Goal: Task Accomplishment & Management: Use online tool/utility

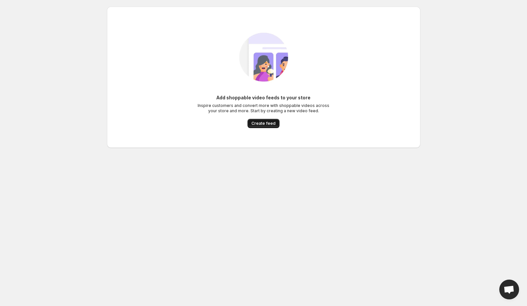
click at [270, 126] on button "Create feed" at bounding box center [264, 123] width 32 height 9
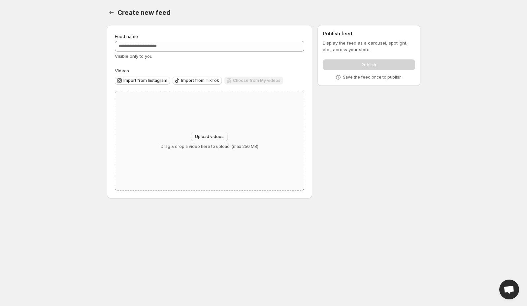
click at [208, 137] on span "Upload videos" at bounding box center [209, 136] width 29 height 5
click at [208, 139] on span "Upload videos" at bounding box center [209, 136] width 29 height 5
type input "**********"
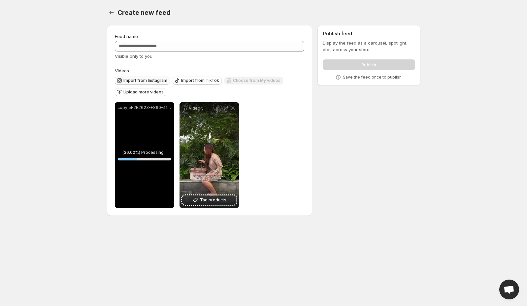
click at [153, 80] on span "Import from Instagram" at bounding box center [145, 80] width 44 height 5
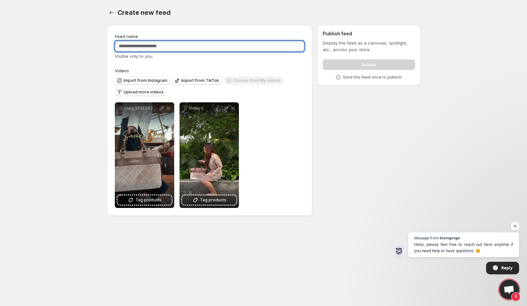
click at [179, 44] on input "Feed name" at bounding box center [210, 46] width 190 height 11
click at [139, 78] on span "Import from Instagram" at bounding box center [145, 80] width 44 height 5
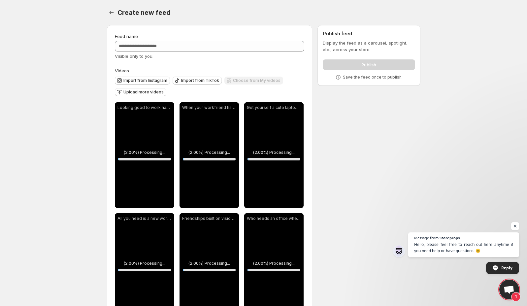
scroll to position [361, 0]
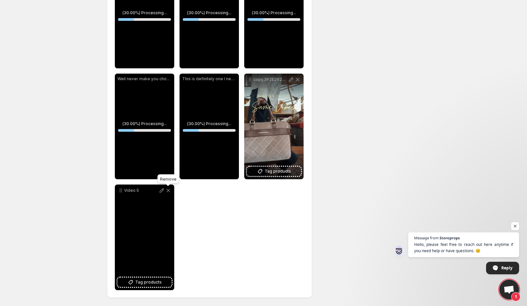
click at [170, 191] on icon at bounding box center [168, 190] width 7 height 7
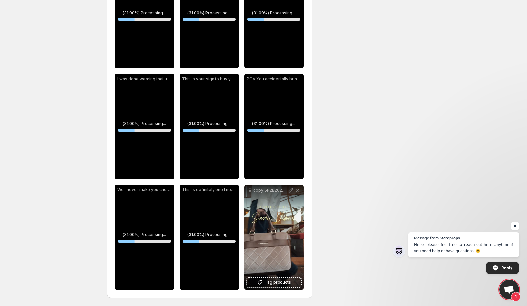
scroll to position [250, 0]
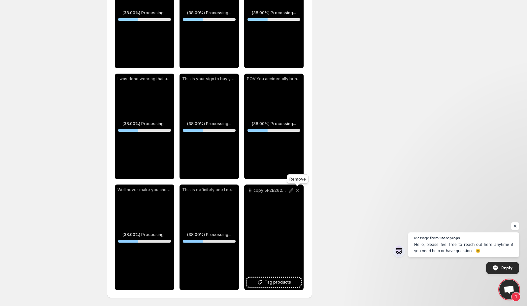
click at [299, 191] on icon at bounding box center [297, 190] width 7 height 7
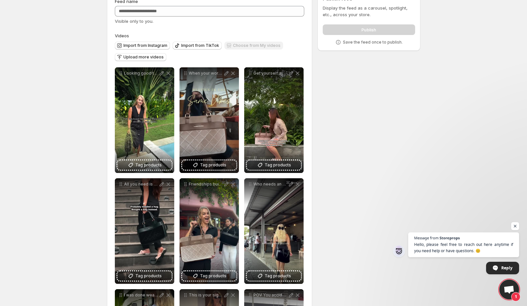
scroll to position [34, 0]
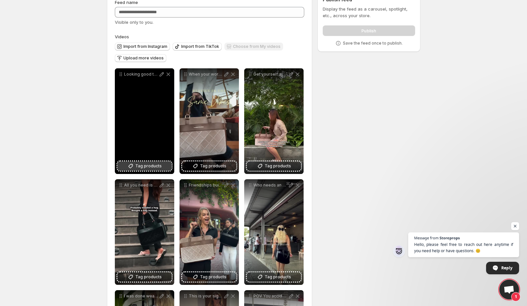
click at [155, 163] on span "Tag products" at bounding box center [148, 166] width 26 height 7
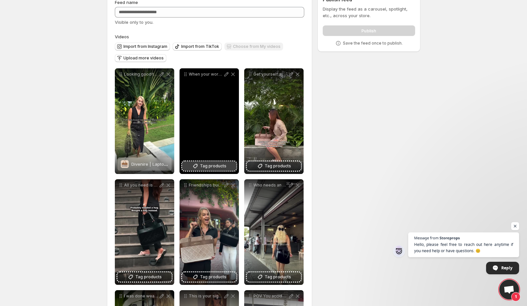
click at [206, 166] on span "Tag products" at bounding box center [213, 166] width 26 height 7
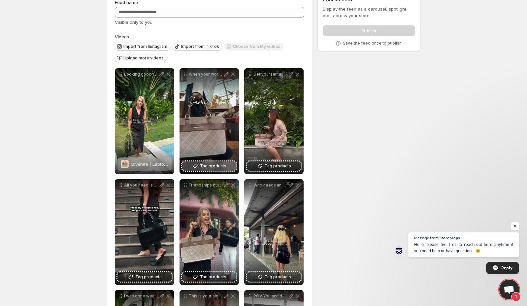
click at [311, 254] on div "**********" at bounding box center [210, 252] width 206 height 523
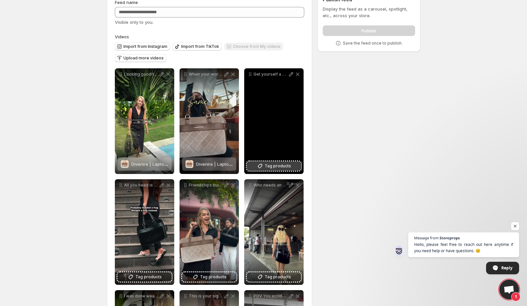
click at [277, 166] on span "Tag products" at bounding box center [278, 166] width 26 height 7
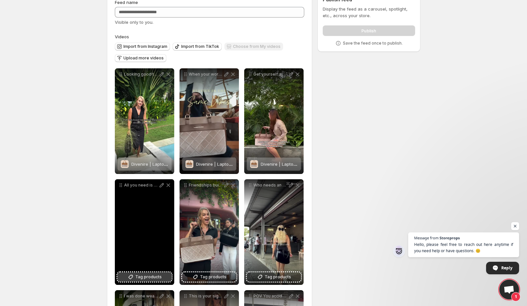
click at [147, 278] on span "Tag products" at bounding box center [148, 277] width 26 height 7
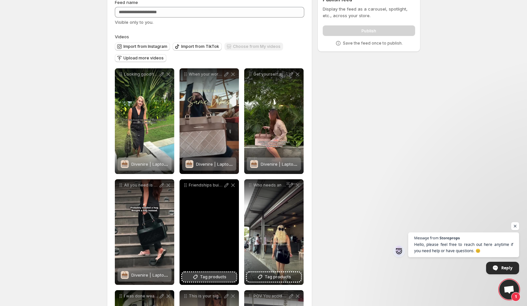
click at [215, 273] on button "Tag products" at bounding box center [209, 276] width 54 height 9
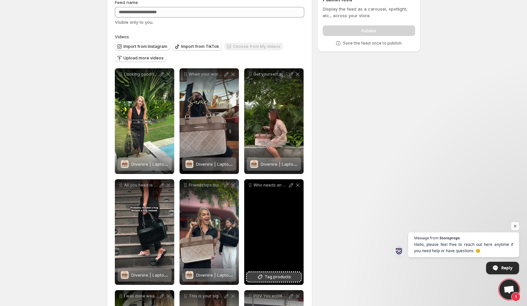
click at [280, 278] on span "Tag products" at bounding box center [278, 277] width 26 height 7
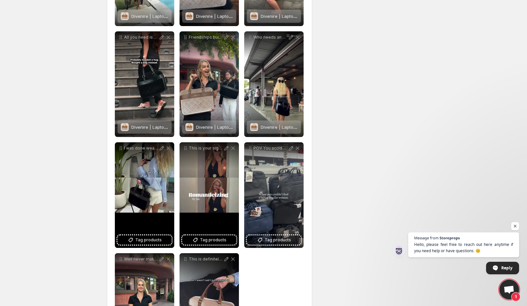
scroll to position [250, 0]
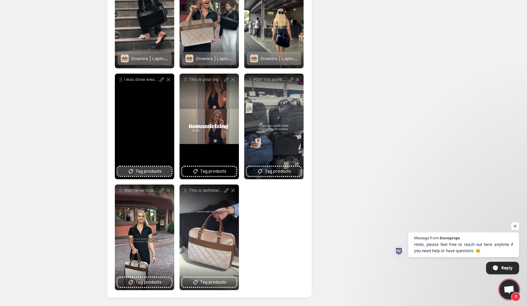
click at [156, 168] on span "Tag products" at bounding box center [148, 171] width 26 height 7
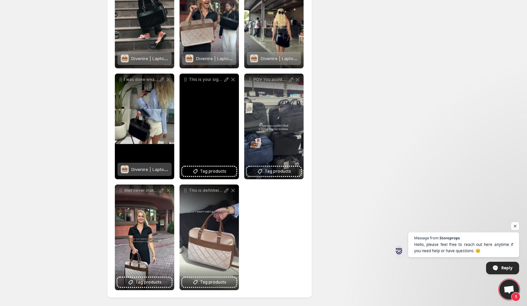
click at [218, 158] on div "This is your sign to buy yourself flowers and a cute bag" at bounding box center [209, 127] width 59 height 106
click at [220, 169] on span "Tag products" at bounding box center [213, 171] width 26 height 7
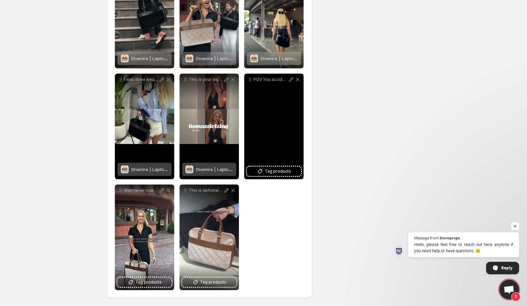
click at [278, 178] on div "POV You accidentally bring actual style into the laptop aisle" at bounding box center [273, 127] width 59 height 106
click at [270, 173] on span "Tag products" at bounding box center [278, 171] width 26 height 7
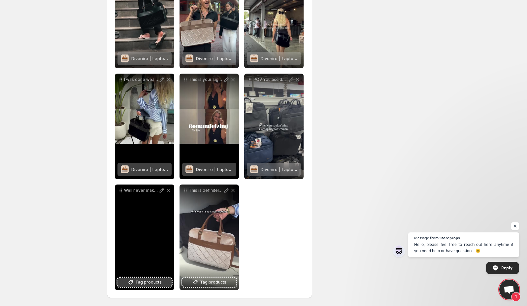
click at [136, 285] on button "Tag products" at bounding box center [144, 282] width 54 height 9
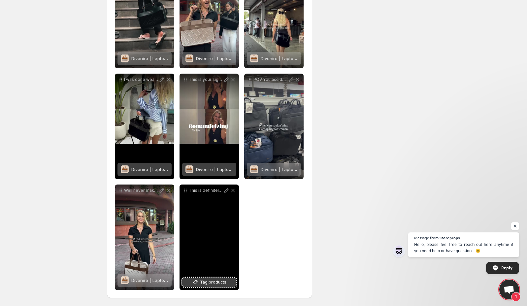
click at [216, 283] on span "Tag products" at bounding box center [213, 282] width 26 height 7
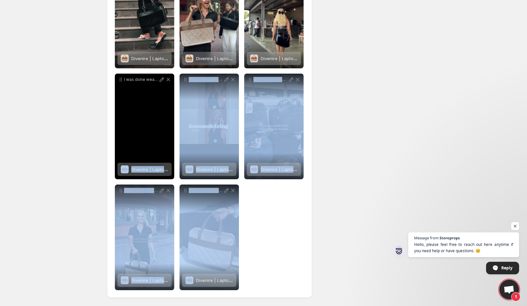
drag, startPoint x: 222, startPoint y: 235, endPoint x: 191, endPoint y: 152, distance: 88.3
click at [155, 97] on div "**********" at bounding box center [210, 71] width 190 height 438
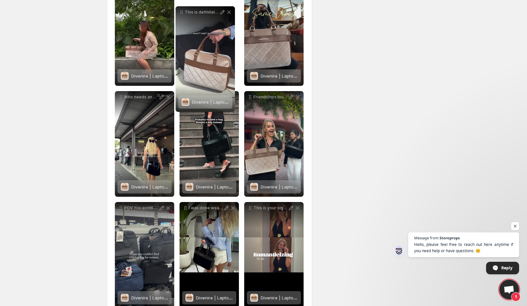
scroll to position [0, 0]
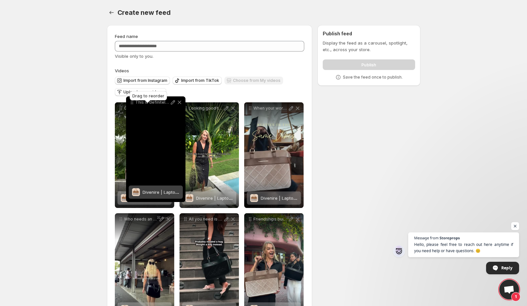
drag, startPoint x: 187, startPoint y: 189, endPoint x: 133, endPoint y: 101, distance: 102.8
click at [133, 101] on body "**********" at bounding box center [263, 153] width 527 height 306
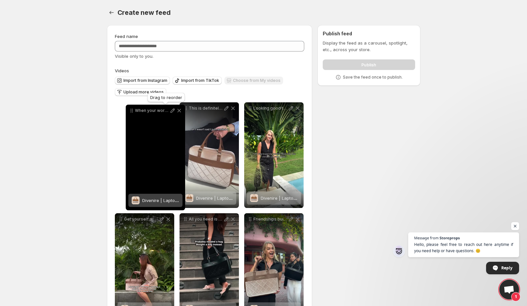
drag, startPoint x: 253, startPoint y: 111, endPoint x: 133, endPoint y: 112, distance: 120.1
click at [133, 112] on icon at bounding box center [131, 110] width 7 height 7
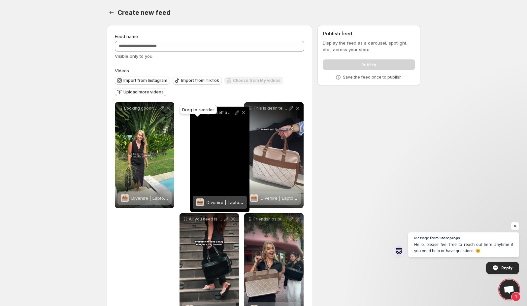
drag, startPoint x: 122, startPoint y: 218, endPoint x: 197, endPoint y: 111, distance: 130.5
click at [197, 111] on body "**********" at bounding box center [263, 153] width 527 height 306
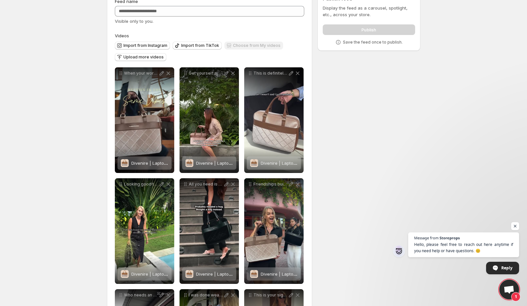
scroll to position [40, 0]
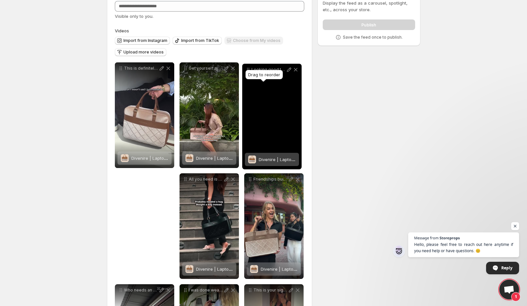
drag, startPoint x: 120, startPoint y: 181, endPoint x: 248, endPoint y: 71, distance: 168.0
click at [248, 71] on body "**********" at bounding box center [263, 113] width 527 height 306
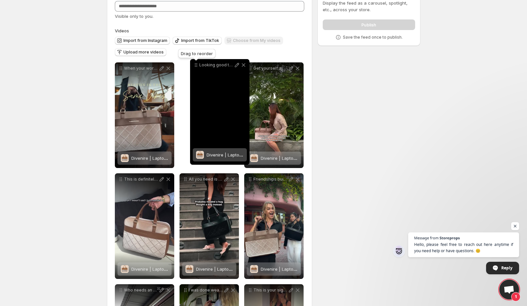
drag, startPoint x: 248, startPoint y: 67, endPoint x: 194, endPoint y: 64, distance: 54.2
click at [194, 64] on icon at bounding box center [196, 65] width 7 height 7
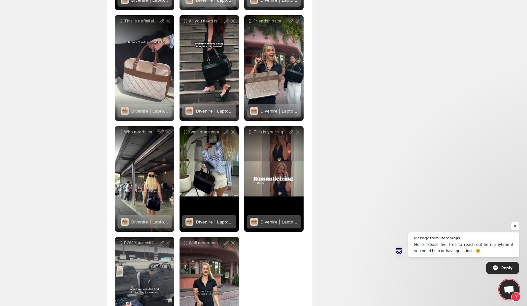
scroll to position [0, 0]
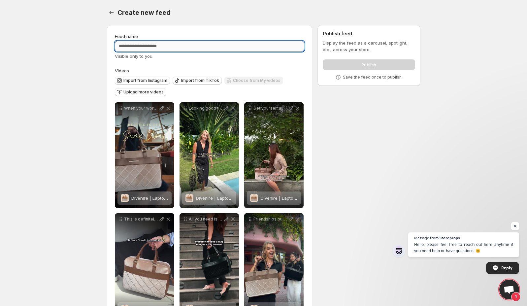
click at [181, 50] on input "Feed name" at bounding box center [210, 46] width 190 height 11
type input "**********"
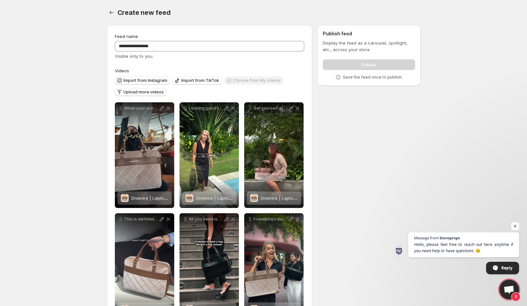
click at [360, 64] on div "Publish" at bounding box center [369, 63] width 92 height 13
click at [512, 226] on span "Open chat" at bounding box center [515, 226] width 8 height 8
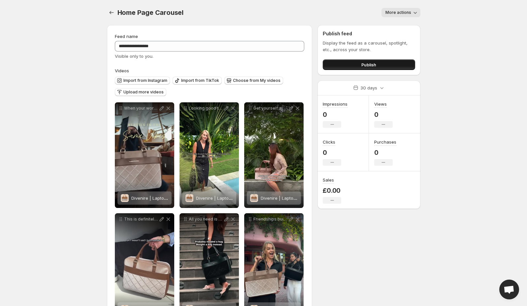
click at [358, 62] on button "Publish" at bounding box center [369, 64] width 92 height 11
click at [363, 68] on button "Publish" at bounding box center [369, 64] width 92 height 11
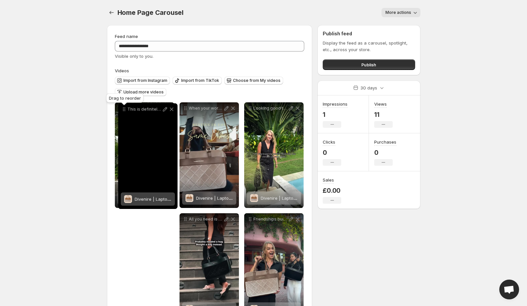
drag, startPoint x: 120, startPoint y: 219, endPoint x: 123, endPoint y: 110, distance: 109.9
click at [123, 110] on icon at bounding box center [123, 109] width 1 height 1
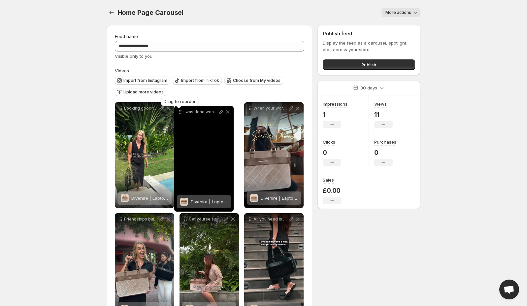
drag, startPoint x: 186, startPoint y: 182, endPoint x: 182, endPoint y: 113, distance: 69.4
click at [182, 113] on icon at bounding box center [180, 112] width 7 height 7
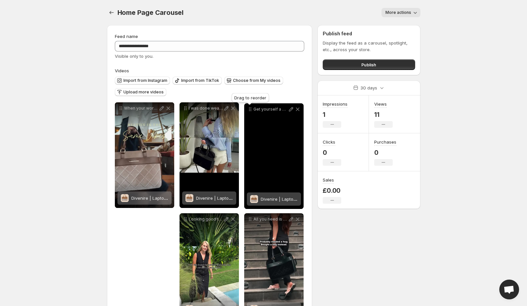
drag, startPoint x: 187, startPoint y: 126, endPoint x: 251, endPoint y: 112, distance: 66.3
click at [251, 112] on icon at bounding box center [250, 109] width 7 height 7
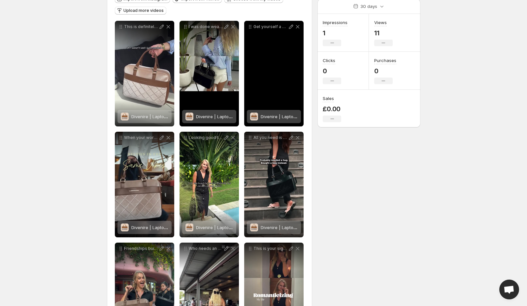
scroll to position [250, 0]
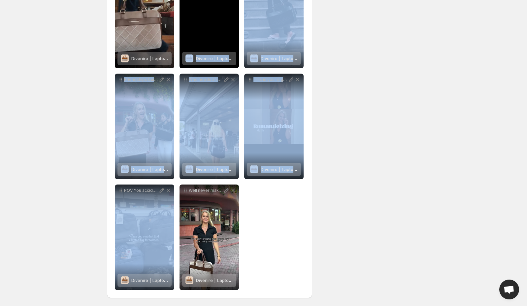
drag, startPoint x: 123, startPoint y: 194, endPoint x: 167, endPoint y: 69, distance: 132.9
click at [171, 66] on div "**********" at bounding box center [210, 71] width 190 height 438
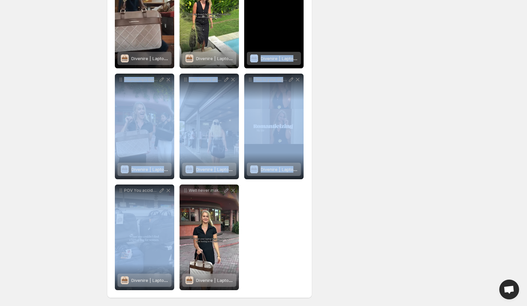
drag, startPoint x: 116, startPoint y: 191, endPoint x: 242, endPoint y: 46, distance: 192.3
click at [242, 46] on div "**********" at bounding box center [210, 71] width 190 height 438
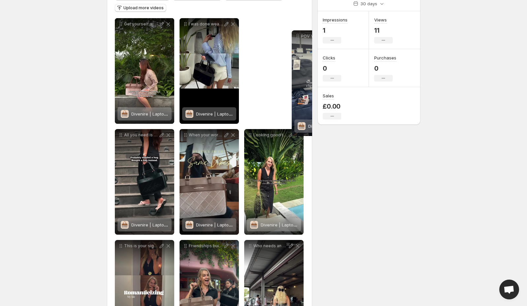
scroll to position [0, 0]
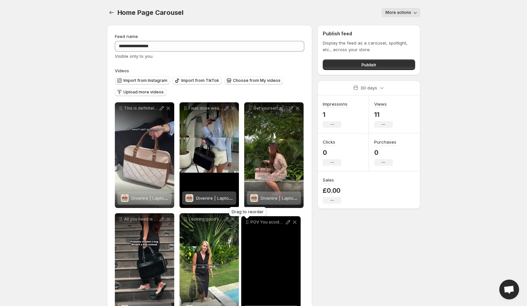
drag, startPoint x: 120, startPoint y: 191, endPoint x: 246, endPoint y: 220, distance: 129.7
click at [246, 220] on icon at bounding box center [247, 222] width 7 height 7
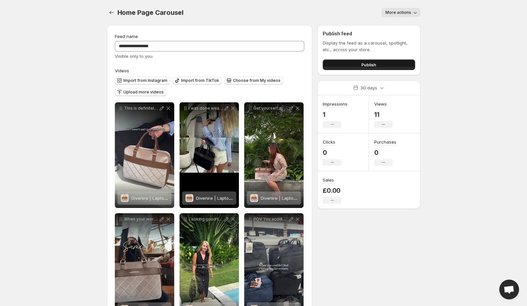
click at [368, 62] on span "Publish" at bounding box center [368, 64] width 15 height 7
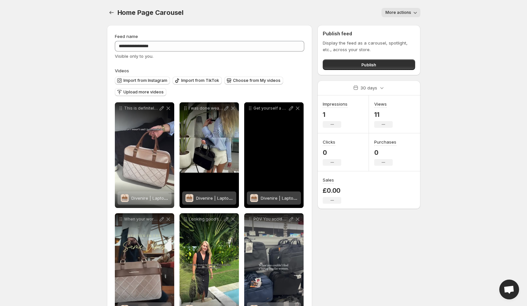
click at [253, 110] on p "Get yourself a cute laptop bag for work workbag laptopbag corporategirl packmyb…" at bounding box center [270, 108] width 34 height 5
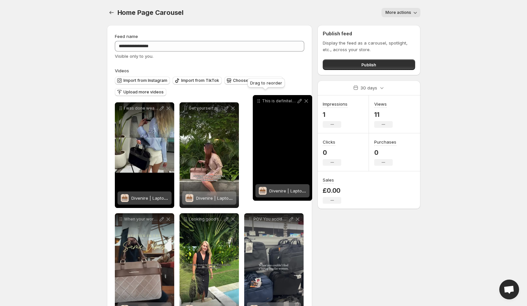
drag, startPoint x: 121, startPoint y: 108, endPoint x: 257, endPoint y: 101, distance: 136.1
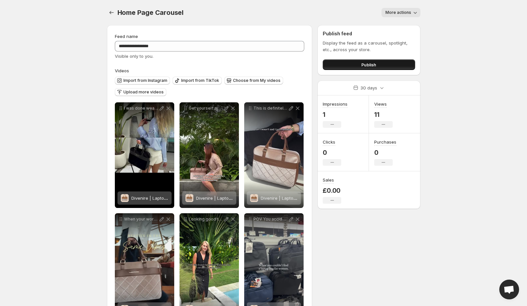
click at [375, 66] on span "Publish" at bounding box center [368, 64] width 15 height 7
click at [355, 66] on button "Publish" at bounding box center [369, 64] width 92 height 11
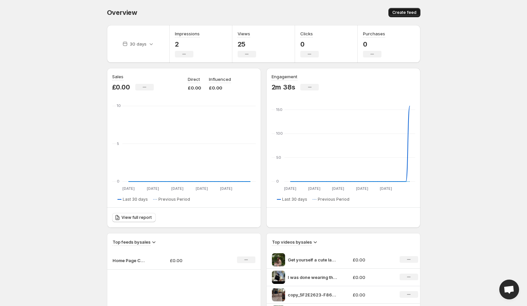
click at [405, 13] on span "Create feed" at bounding box center [404, 12] width 24 height 5
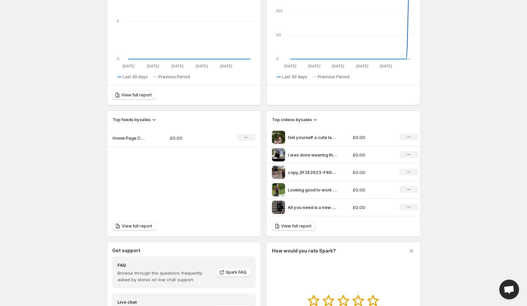
scroll to position [7, 0]
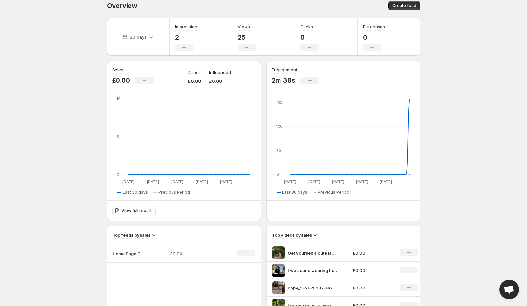
click at [126, 254] on p "Home Page Carousel" at bounding box center [129, 253] width 33 height 7
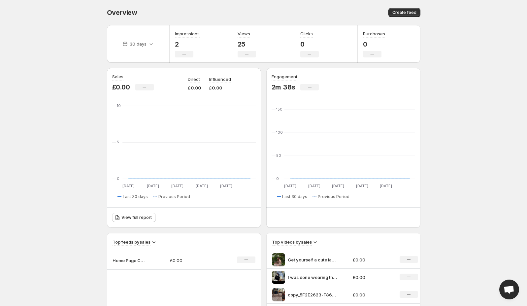
scroll to position [7, 0]
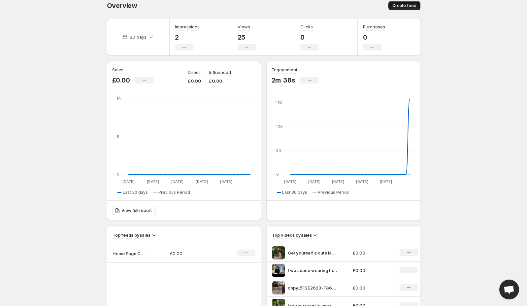
click at [399, 8] on span "Create feed" at bounding box center [404, 5] width 24 height 5
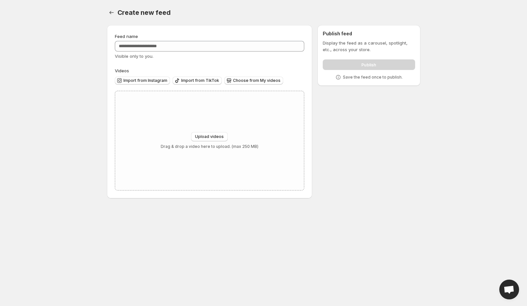
click at [186, 52] on div "Feed name Visible only to you." at bounding box center [210, 46] width 190 height 26
click at [181, 50] on input "Feed name" at bounding box center [210, 46] width 190 height 11
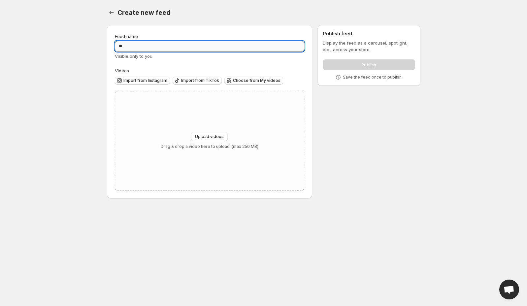
type input "*"
type input "**********"
click at [218, 143] on div "Upload videos Drag & drop a video here to upload. (max 250 MB)" at bounding box center [210, 140] width 98 height 17
click at [144, 81] on span "Import from Instagram" at bounding box center [145, 80] width 44 height 5
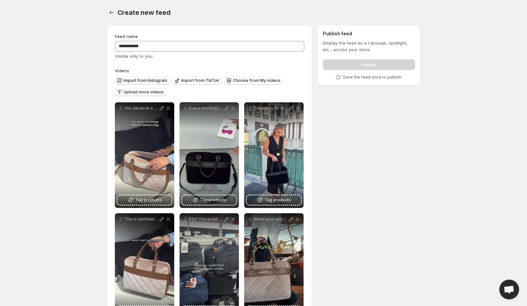
click at [142, 77] on button "Import from Instagram" at bounding box center [142, 81] width 55 height 8
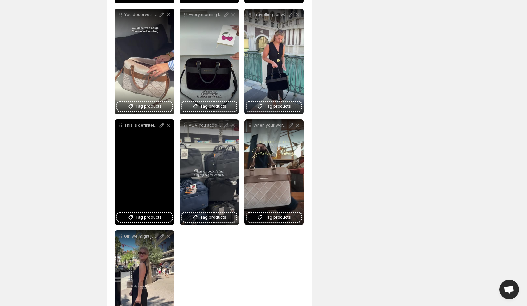
scroll to position [204, 0]
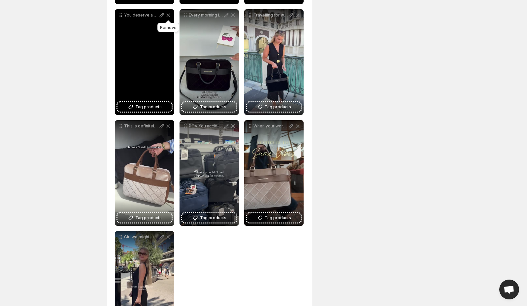
click at [168, 15] on icon at bounding box center [168, 16] width 4 height 4
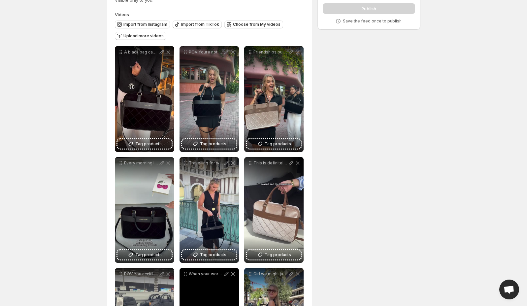
scroll to position [53, 0]
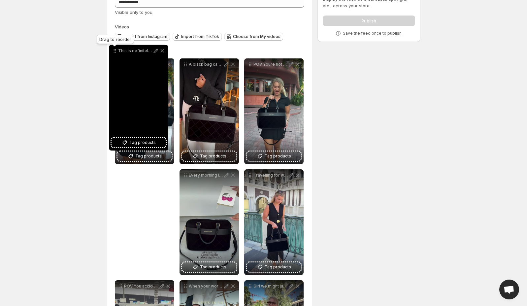
drag, startPoint x: 248, startPoint y: 167, endPoint x: 113, endPoint y: 54, distance: 176.4
click at [113, 54] on icon at bounding box center [115, 51] width 7 height 7
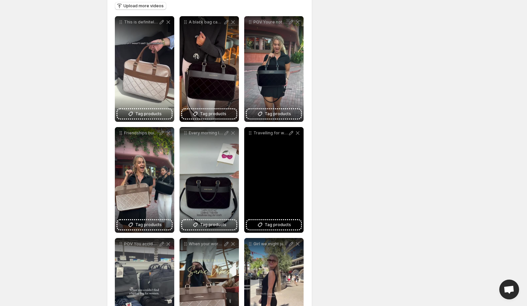
scroll to position [102, 0]
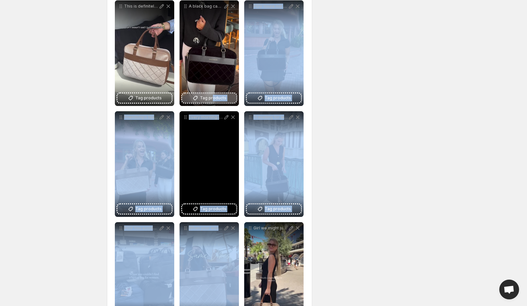
drag, startPoint x: 205, startPoint y: 269, endPoint x: 212, endPoint y: 101, distance: 168.8
click at [212, 101] on div "**********" at bounding box center [210, 163] width 190 height 327
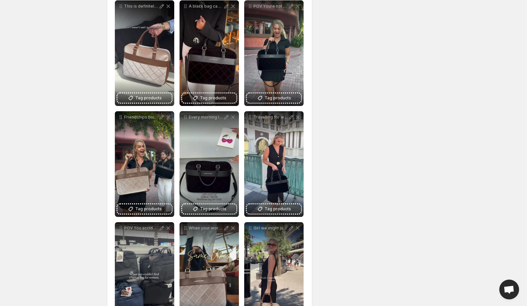
click at [314, 266] on div "**********" at bounding box center [261, 131] width 319 height 426
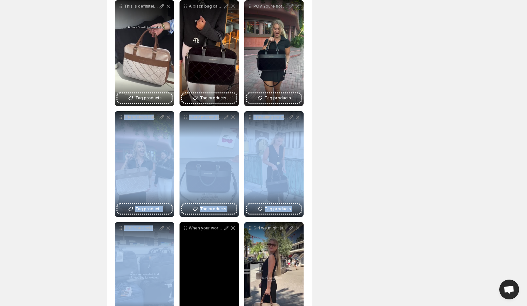
drag, startPoint x: 189, startPoint y: 228, endPoint x: 176, endPoint y: 201, distance: 30.1
click at [176, 199] on div "**********" at bounding box center [210, 163] width 190 height 327
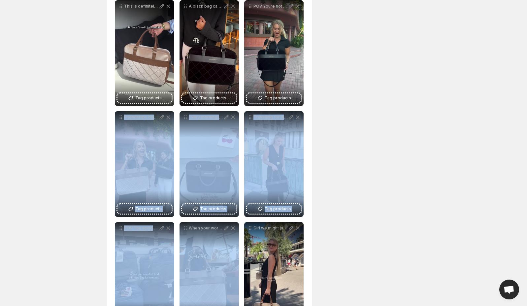
click at [68, 204] on html "**********" at bounding box center [263, 51] width 527 height 306
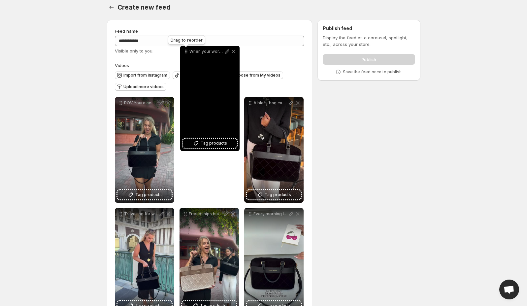
scroll to position [0, 0]
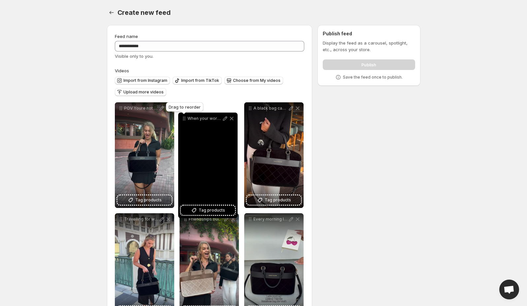
drag, startPoint x: 187, startPoint y: 230, endPoint x: 186, endPoint y: 116, distance: 114.8
click at [186, 119] on icon at bounding box center [184, 118] width 7 height 7
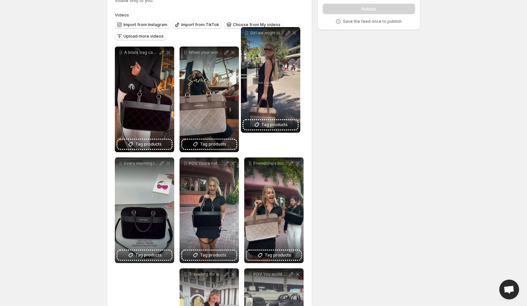
scroll to position [41, 0]
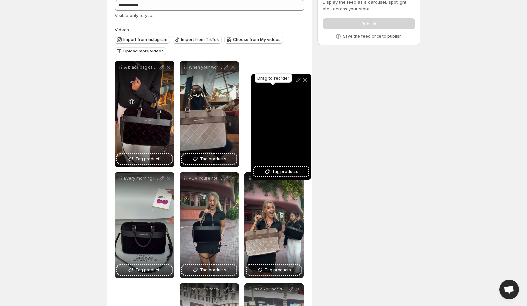
drag, startPoint x: 248, startPoint y: 188, endPoint x: 254, endPoint y: 77, distance: 111.0
click at [254, 77] on body "**********" at bounding box center [263, 112] width 527 height 306
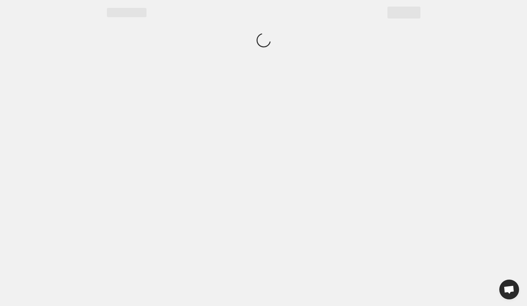
scroll to position [0, 0]
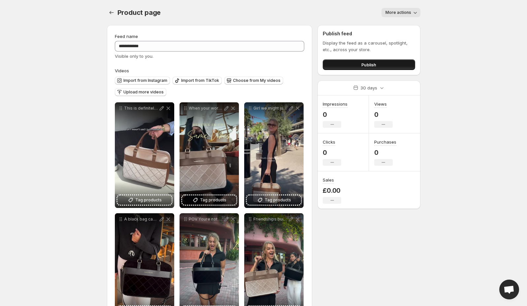
click at [344, 64] on button "Publish" at bounding box center [369, 64] width 92 height 11
click at [113, 8] on button "Settings" at bounding box center [111, 12] width 9 height 9
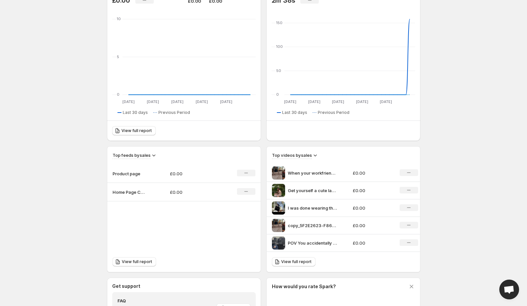
scroll to position [152, 0]
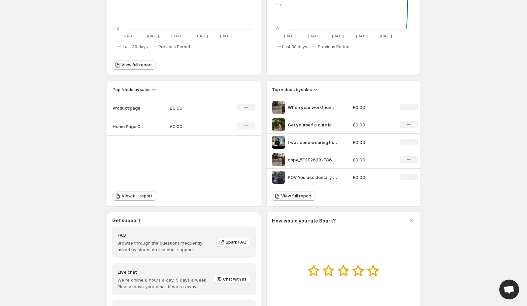
click at [246, 125] on icon "No change" at bounding box center [246, 125] width 4 height 5
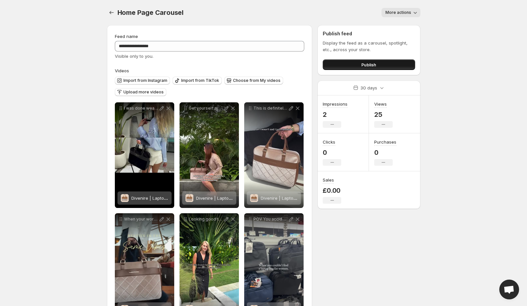
click at [353, 68] on button "Publish" at bounding box center [369, 64] width 92 height 11
